Goal: Task Accomplishment & Management: Manage account settings

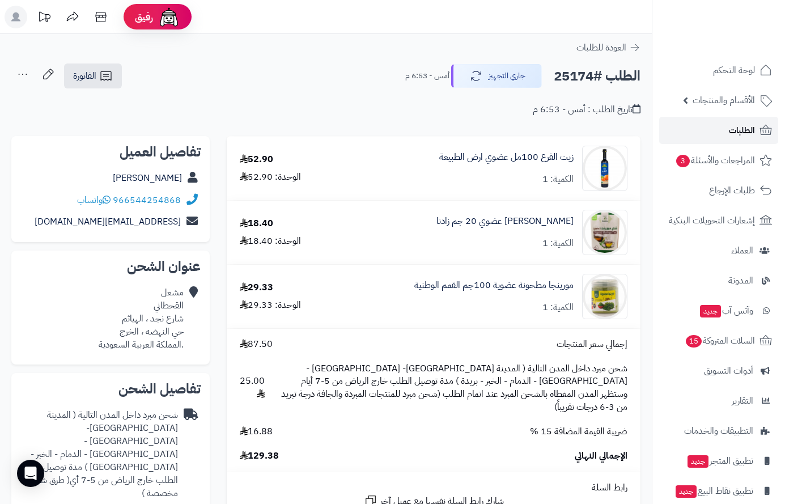
click at [737, 129] on span "الطلبات" at bounding box center [742, 130] width 26 height 16
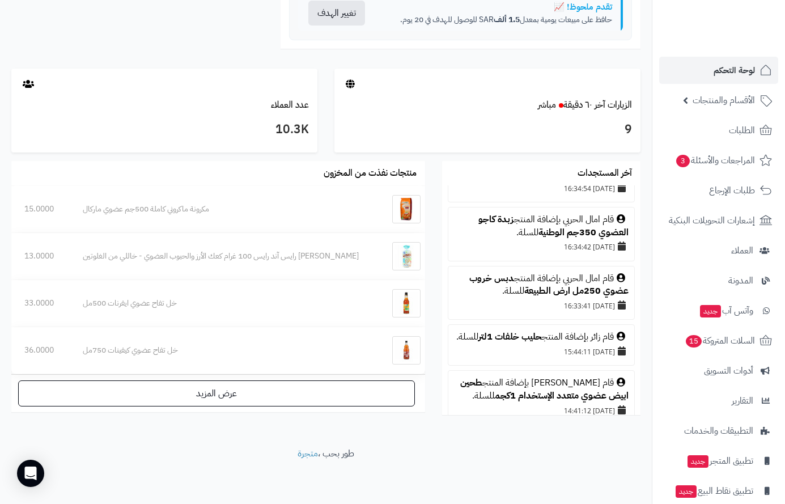
scroll to position [283, 0]
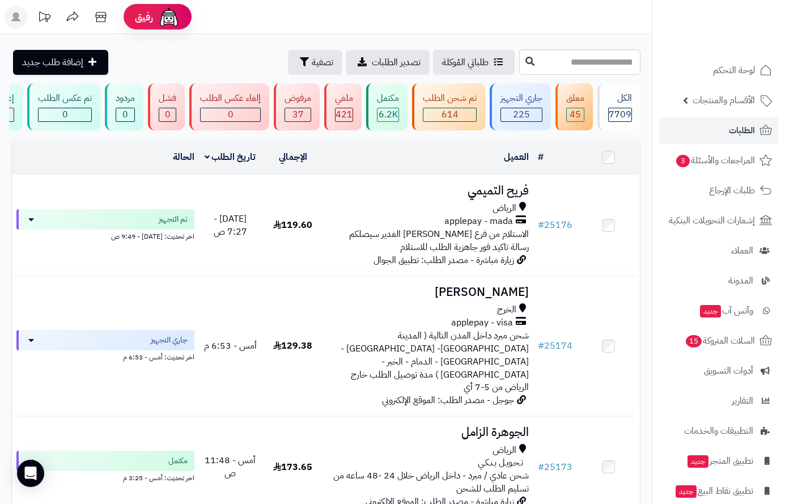
scroll to position [0, -233]
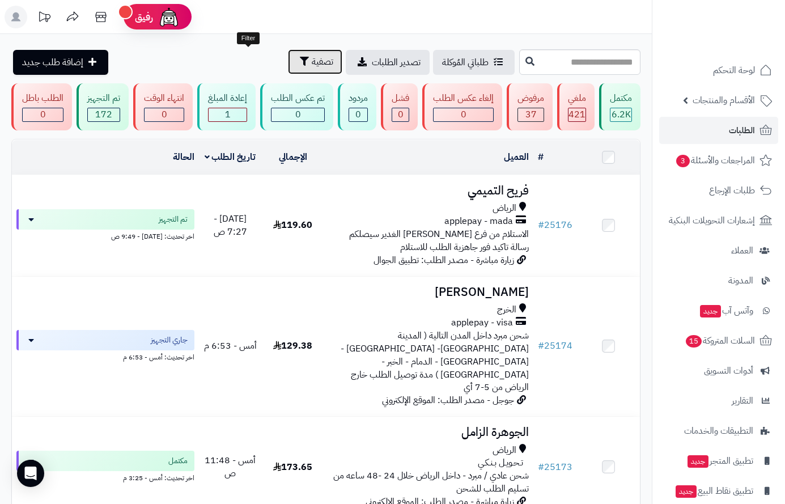
click at [288, 67] on button "تصفية" at bounding box center [315, 61] width 54 height 25
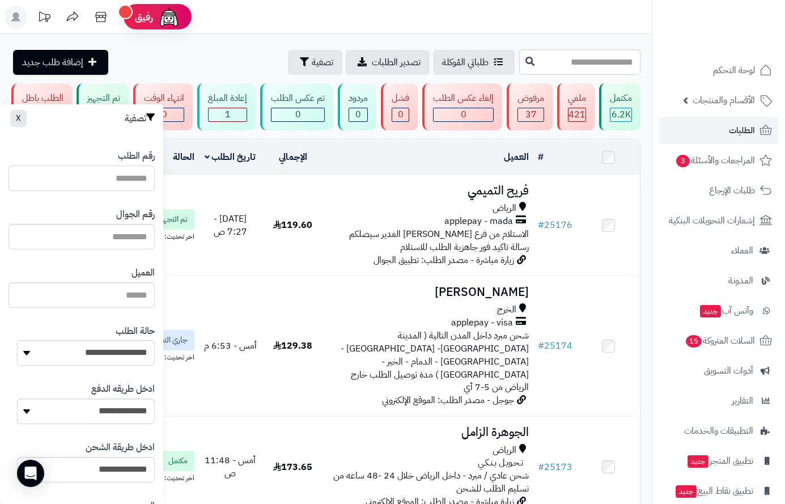
paste input "*****"
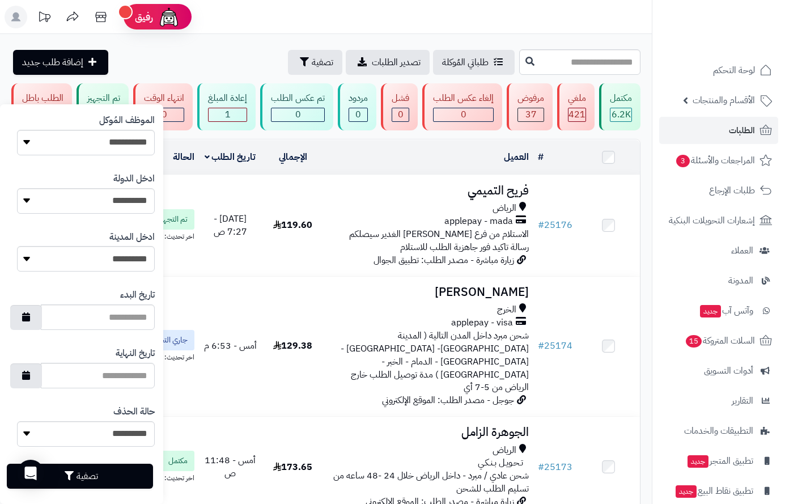
scroll to position [453, 0]
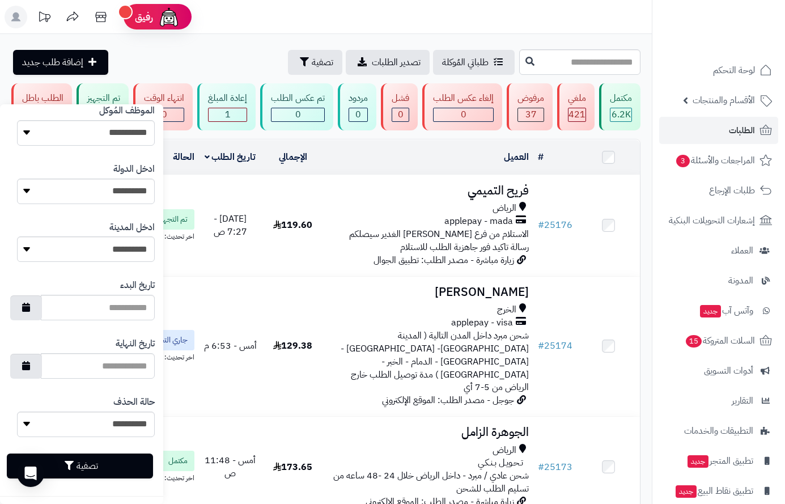
type input "*****"
click at [129, 458] on button "تصفية" at bounding box center [80, 465] width 146 height 25
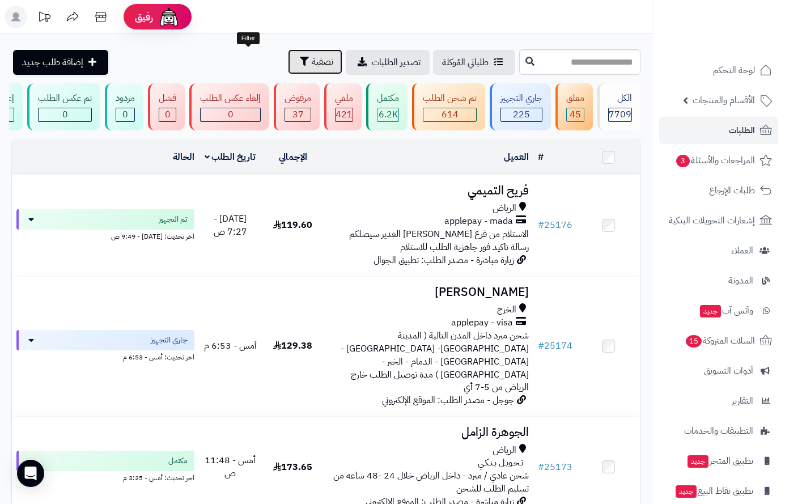
click at [288, 58] on button "تصفية" at bounding box center [315, 61] width 54 height 25
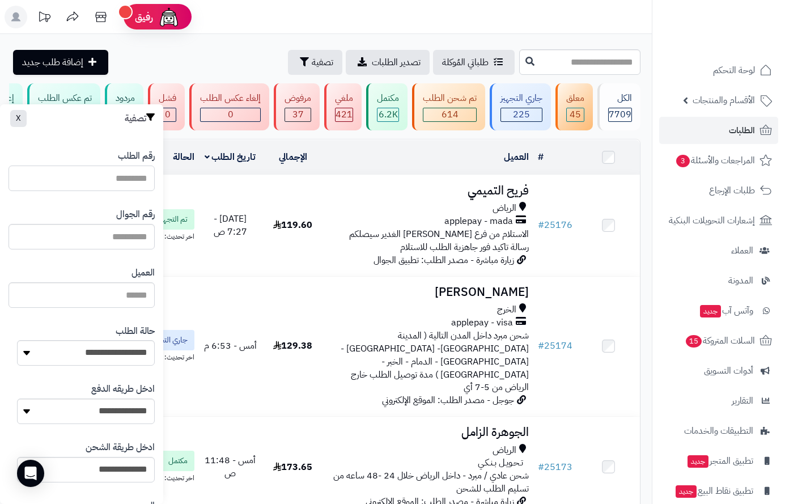
paste input "*****"
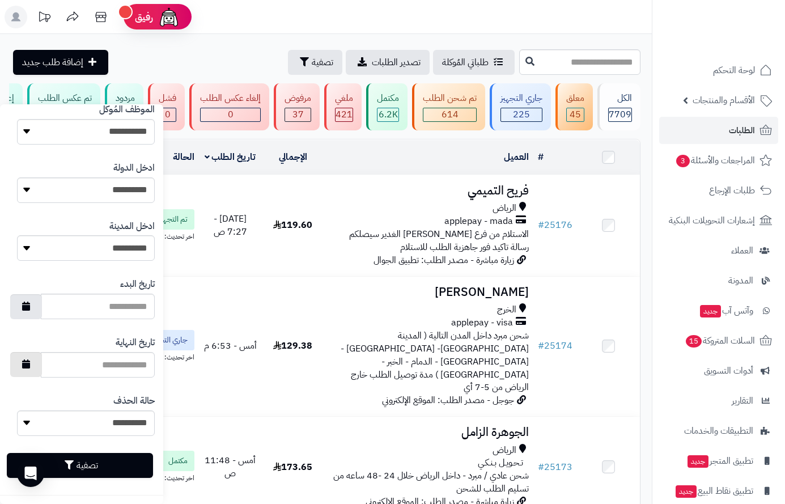
scroll to position [455, 0]
type input "*****"
click at [66, 464] on button "تصفية" at bounding box center [80, 464] width 146 height 25
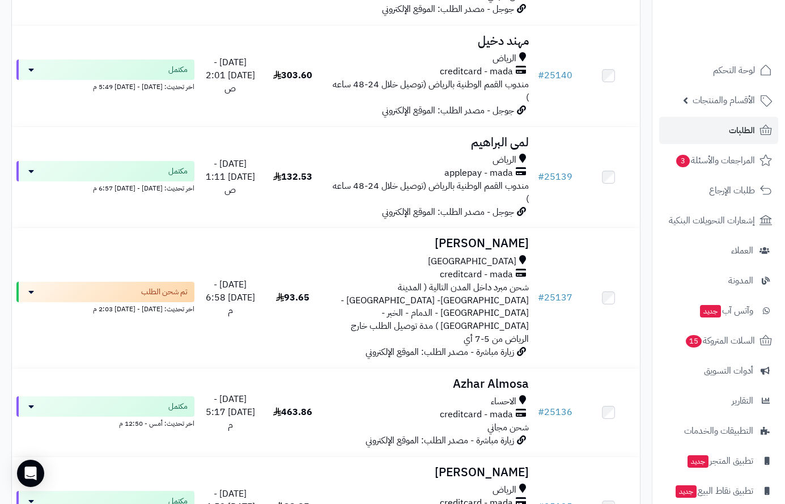
scroll to position [2663, 0]
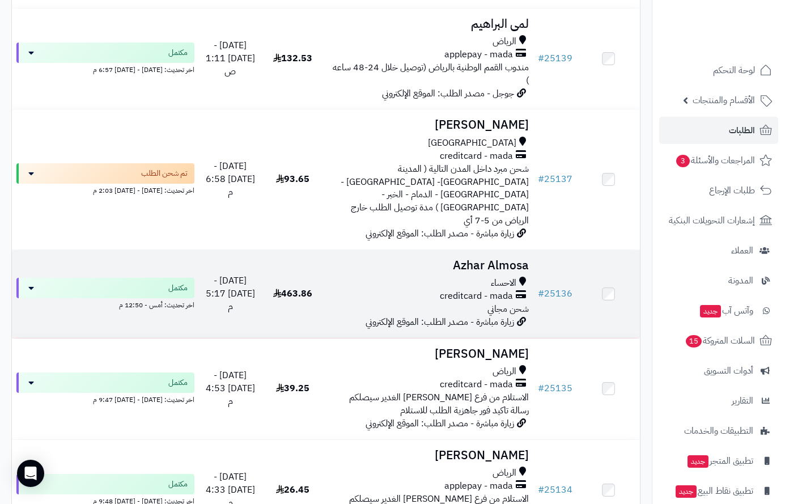
click at [481, 259] on h3 "Azhar Almosa" at bounding box center [429, 265] width 200 height 13
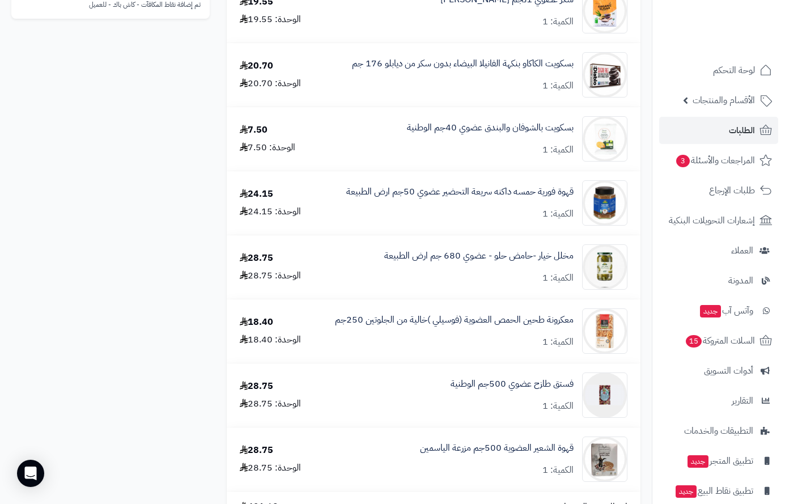
scroll to position [737, 0]
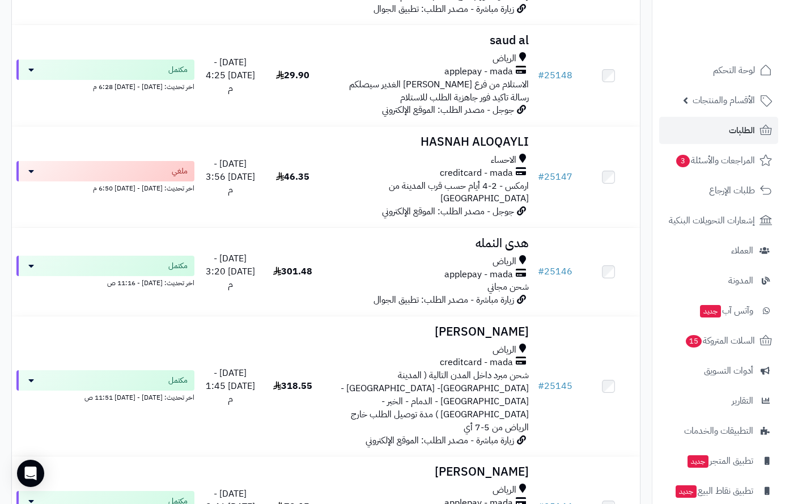
scroll to position [1643, 0]
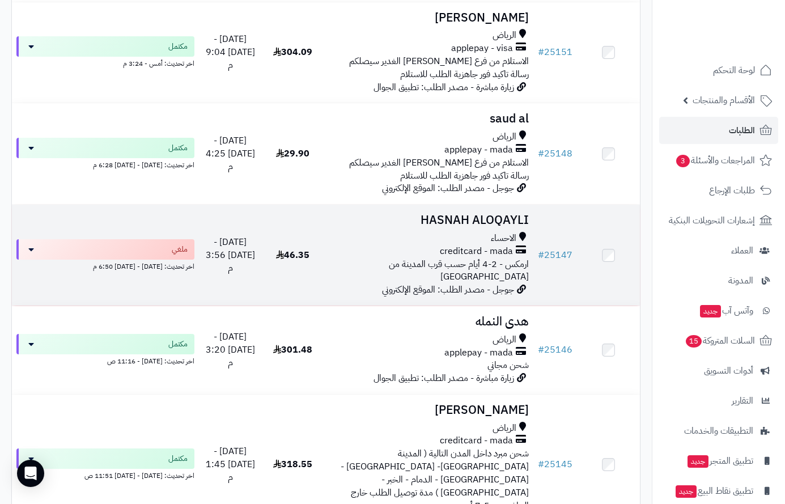
click at [465, 214] on h3 "HASNAH ALOQAYLI" at bounding box center [429, 220] width 200 height 13
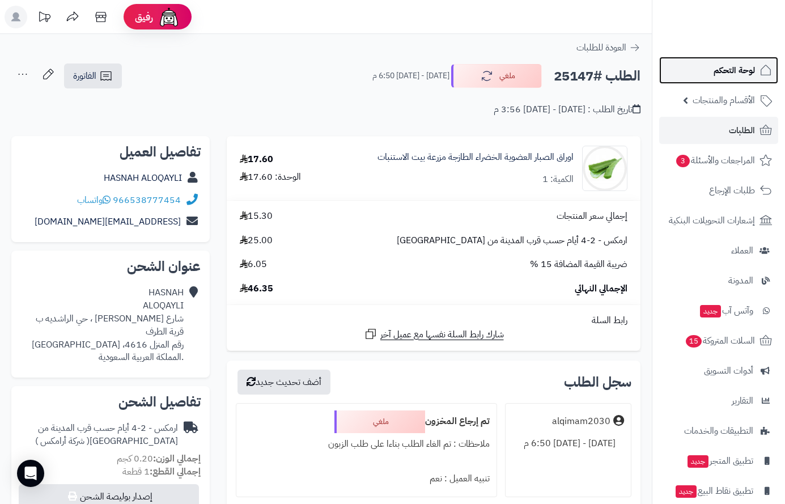
click at [733, 71] on span "لوحة التحكم" at bounding box center [733, 70] width 41 height 16
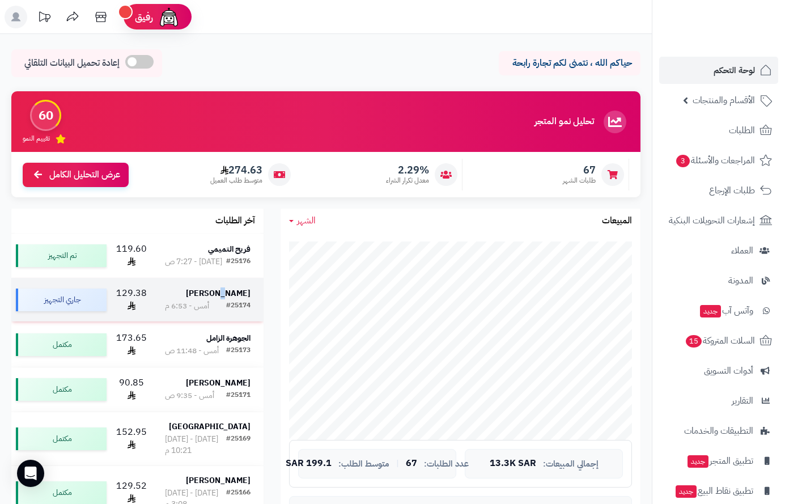
click at [225, 292] on strong "مشعل القحطاني" at bounding box center [218, 293] width 65 height 12
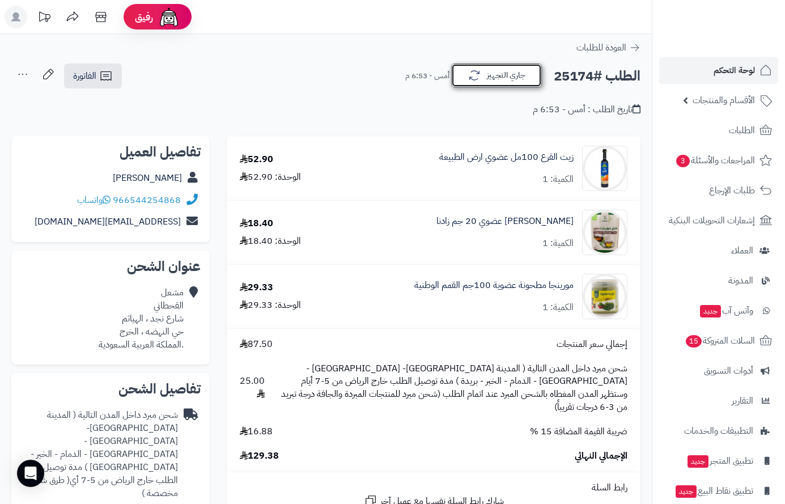
click at [513, 78] on button "جاري التجهيز" at bounding box center [496, 75] width 91 height 24
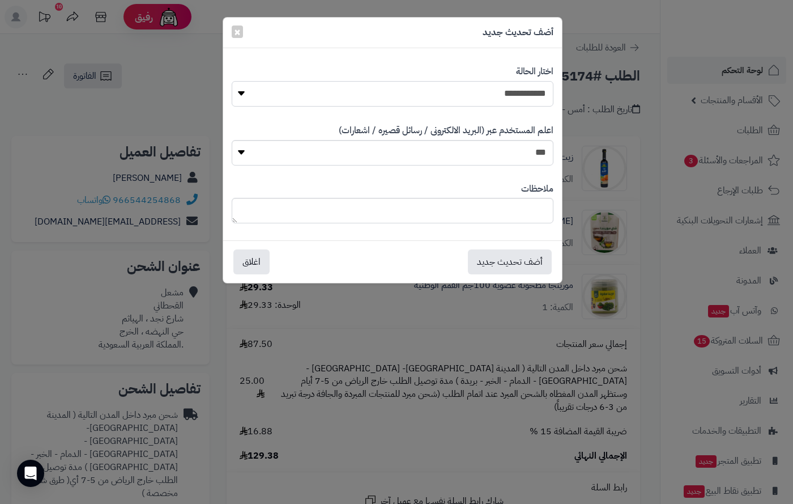
click at [524, 99] on select "**********" at bounding box center [393, 93] width 322 height 25
select select "**"
click at [232, 81] on select "**********" at bounding box center [393, 93] width 322 height 25
click at [530, 261] on button "أضف تحديث جديد" at bounding box center [510, 261] width 84 height 25
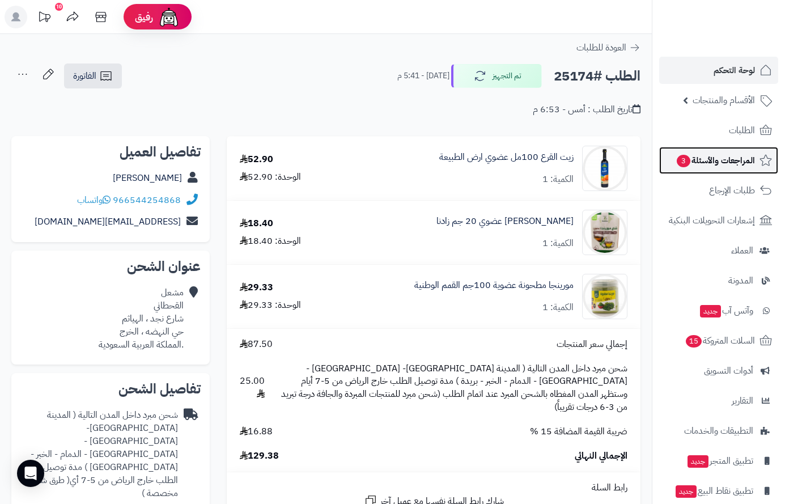
click at [718, 162] on span "المراجعات والأسئلة 3" at bounding box center [714, 160] width 79 height 16
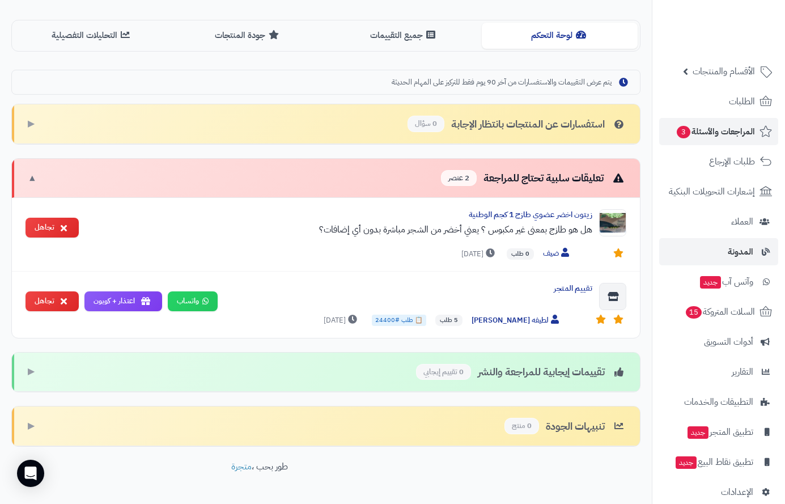
scroll to position [45, 0]
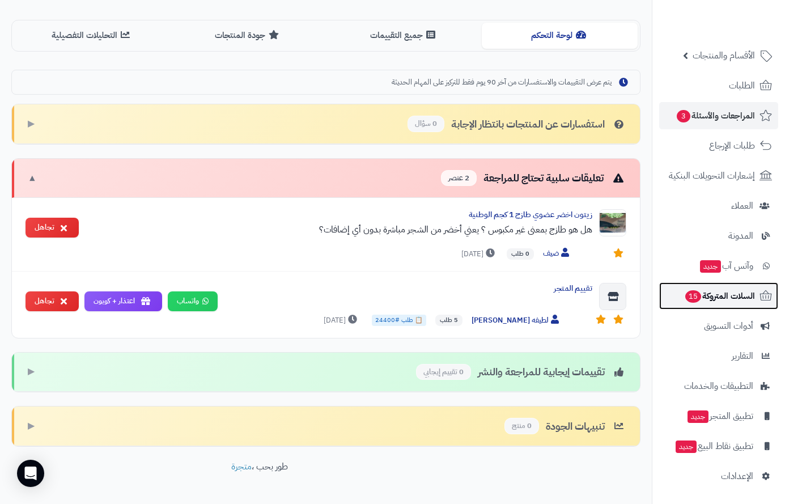
click at [715, 294] on span "السلات المتروكة 15" at bounding box center [719, 296] width 71 height 16
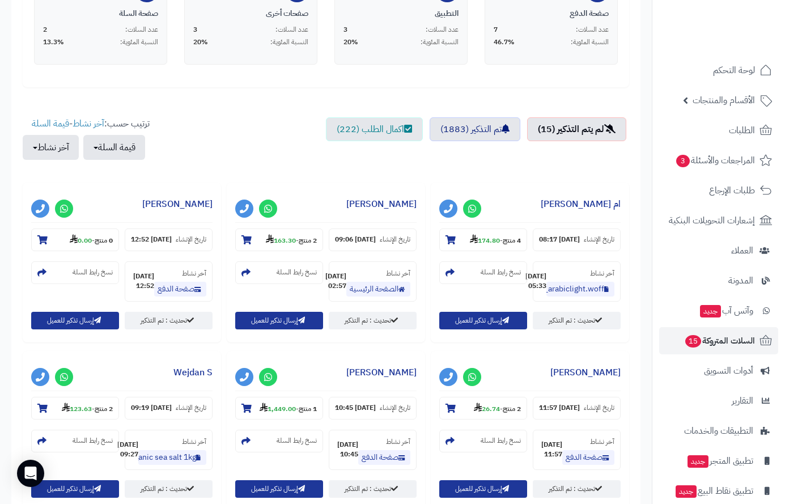
scroll to position [340, 0]
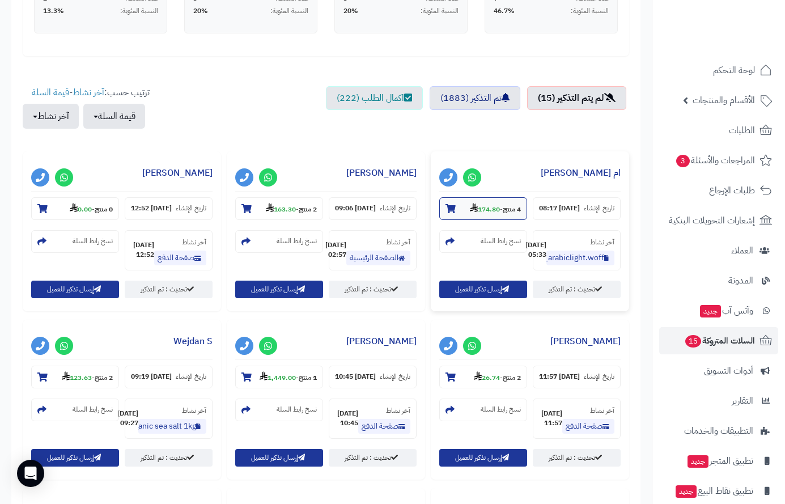
click at [446, 205] on icon at bounding box center [450, 208] width 10 height 9
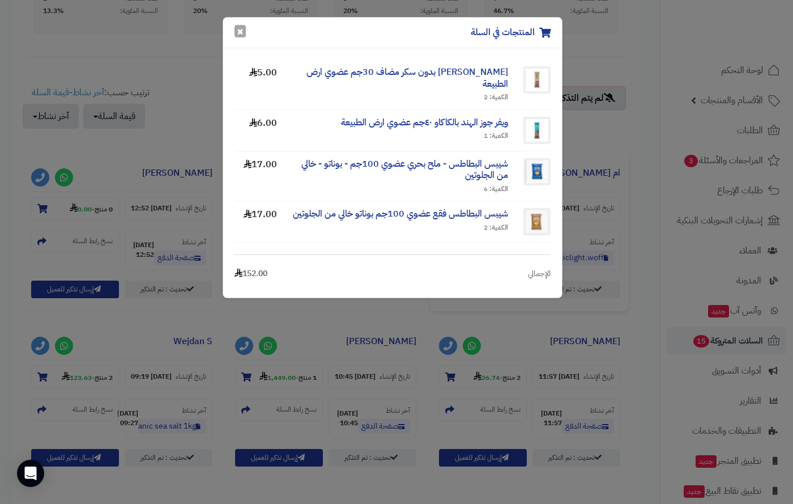
click at [242, 32] on button "×" at bounding box center [240, 31] width 11 height 12
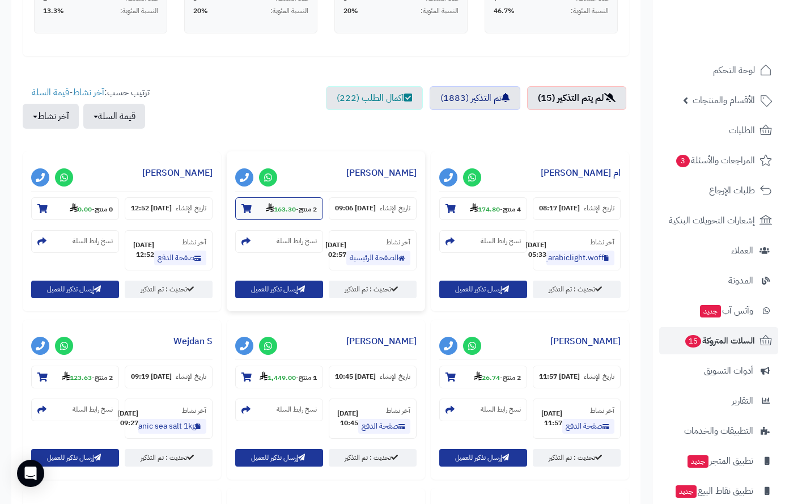
click at [248, 211] on icon at bounding box center [246, 208] width 10 height 9
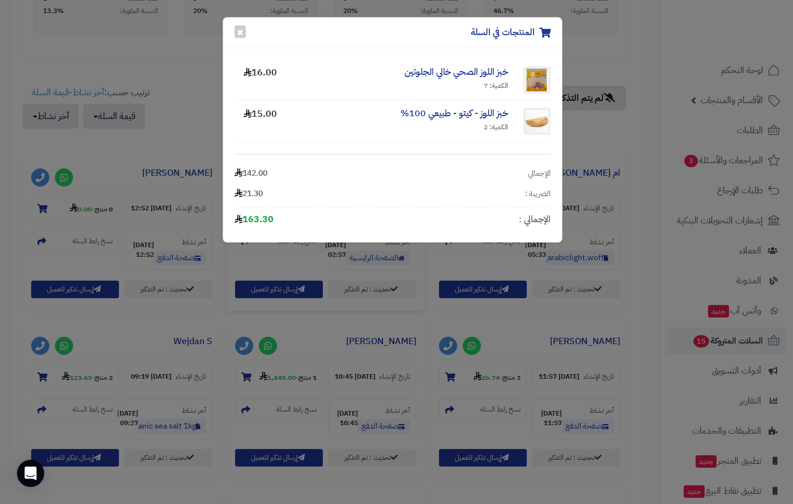
click at [248, 211] on div "الإجمالي : 163.30" at bounding box center [393, 219] width 316 height 24
click at [239, 25] on button "×" at bounding box center [240, 31] width 11 height 12
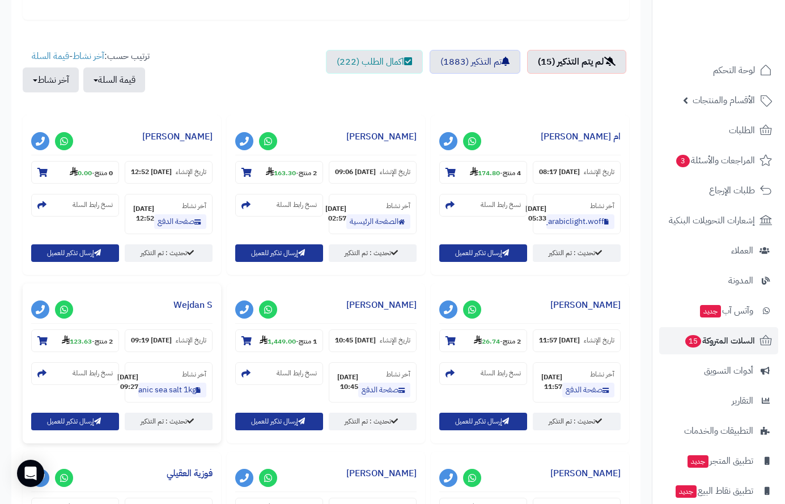
scroll to position [397, 0]
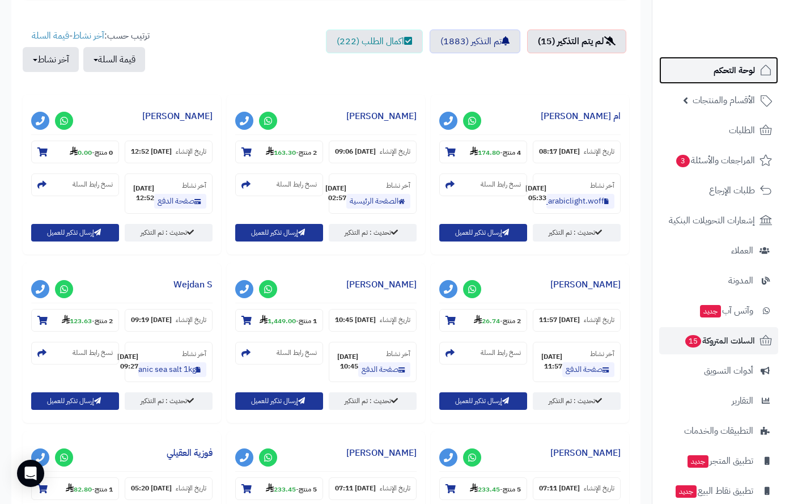
click at [737, 74] on span "لوحة التحكم" at bounding box center [733, 70] width 41 height 16
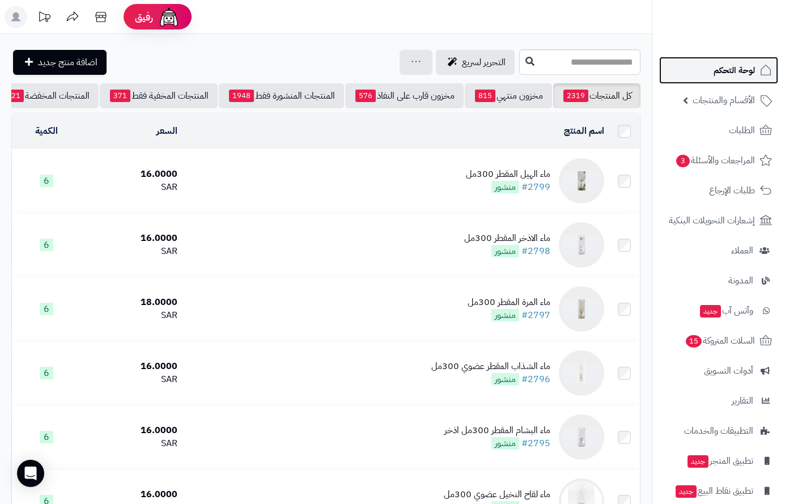
click at [729, 65] on span "لوحة التحكم" at bounding box center [733, 70] width 41 height 16
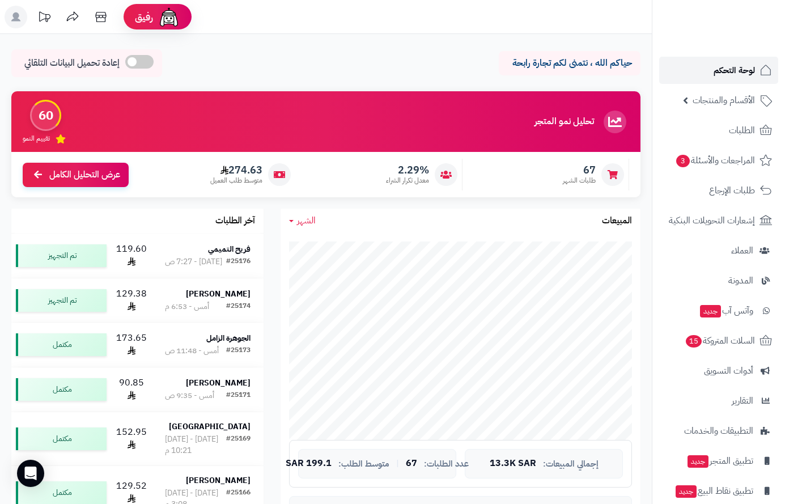
click at [729, 70] on span "لوحة التحكم" at bounding box center [733, 70] width 41 height 16
